Goal: Check status

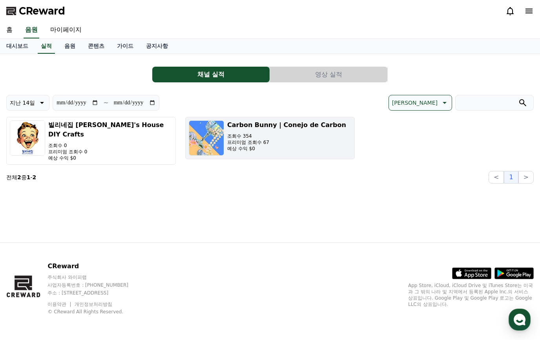
click at [238, 137] on p "조회수 354" at bounding box center [286, 136] width 119 height 6
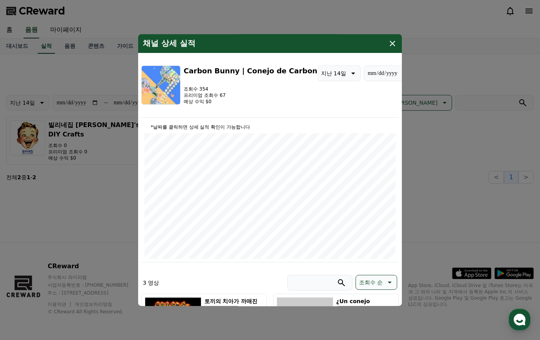
type input "**********"
click at [394, 44] on icon "modal" at bounding box center [392, 43] width 9 height 9
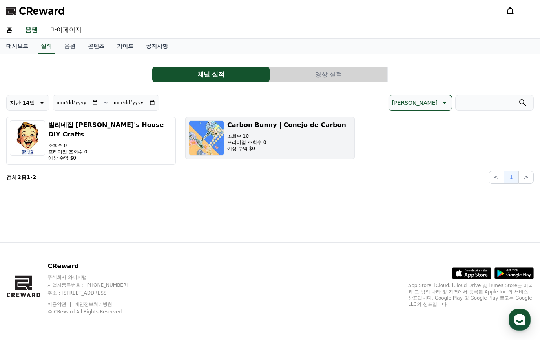
click at [272, 139] on p "조회수 10" at bounding box center [286, 136] width 119 height 6
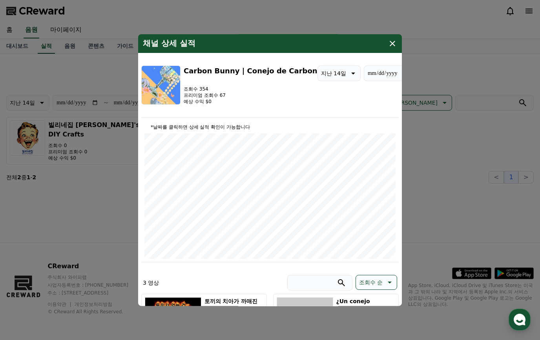
click at [387, 44] on div "채널 상세 실적" at bounding box center [270, 43] width 264 height 19
click at [391, 45] on icon "modal" at bounding box center [392, 43] width 5 height 5
